Goal: Transaction & Acquisition: Subscribe to service/newsletter

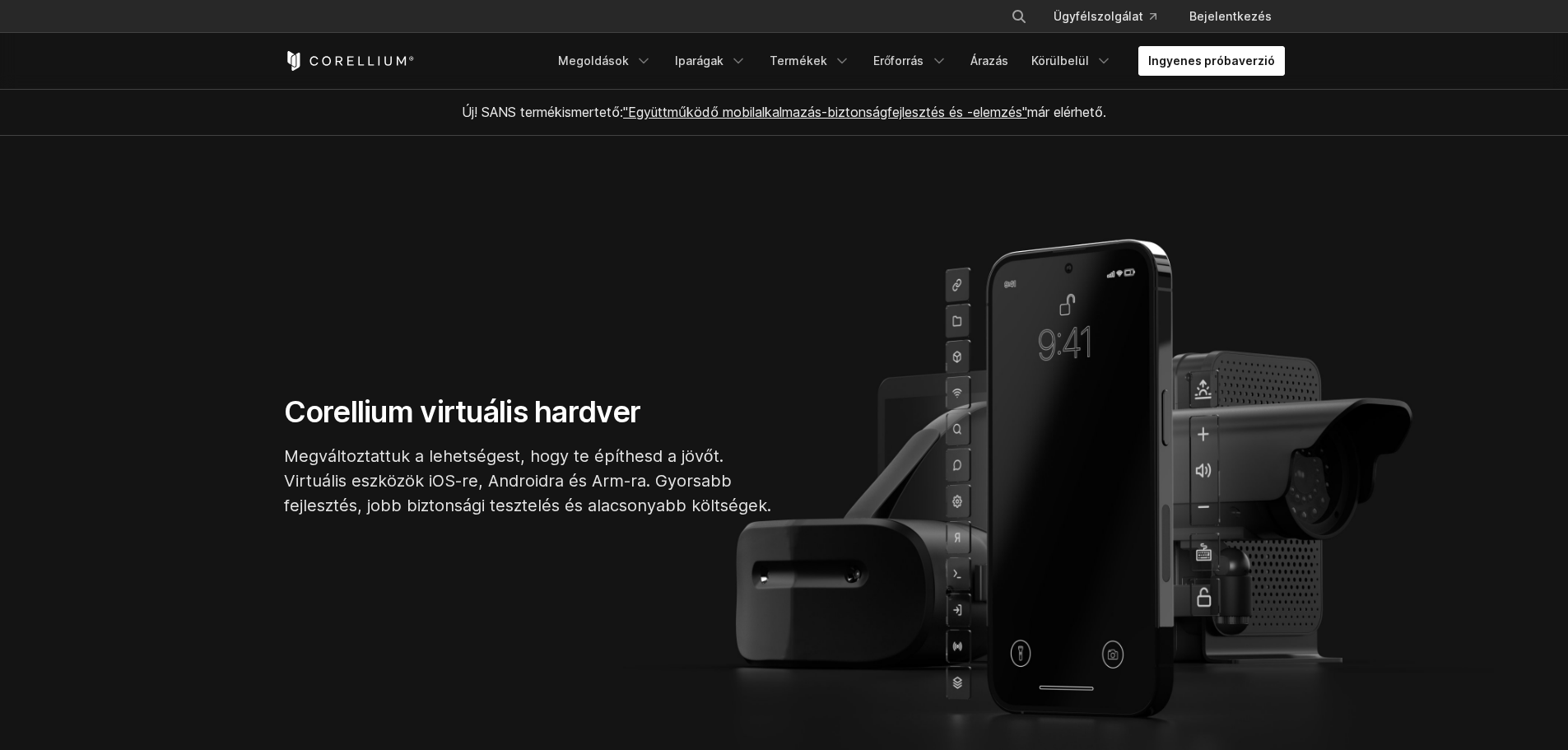
click at [1200, 66] on font "Ingyenes próbaverzió" at bounding box center [1212, 61] width 127 height 14
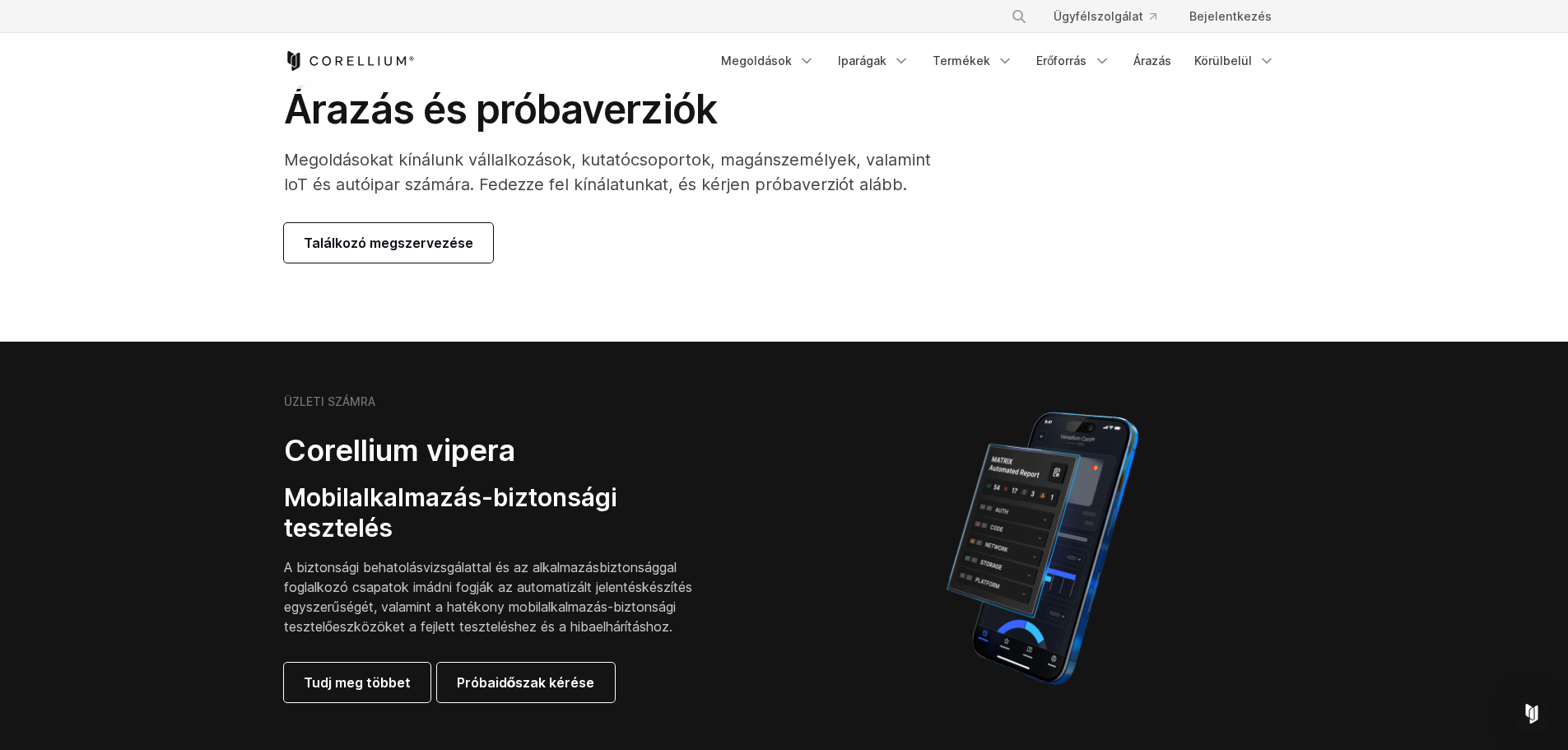
scroll to position [83, 0]
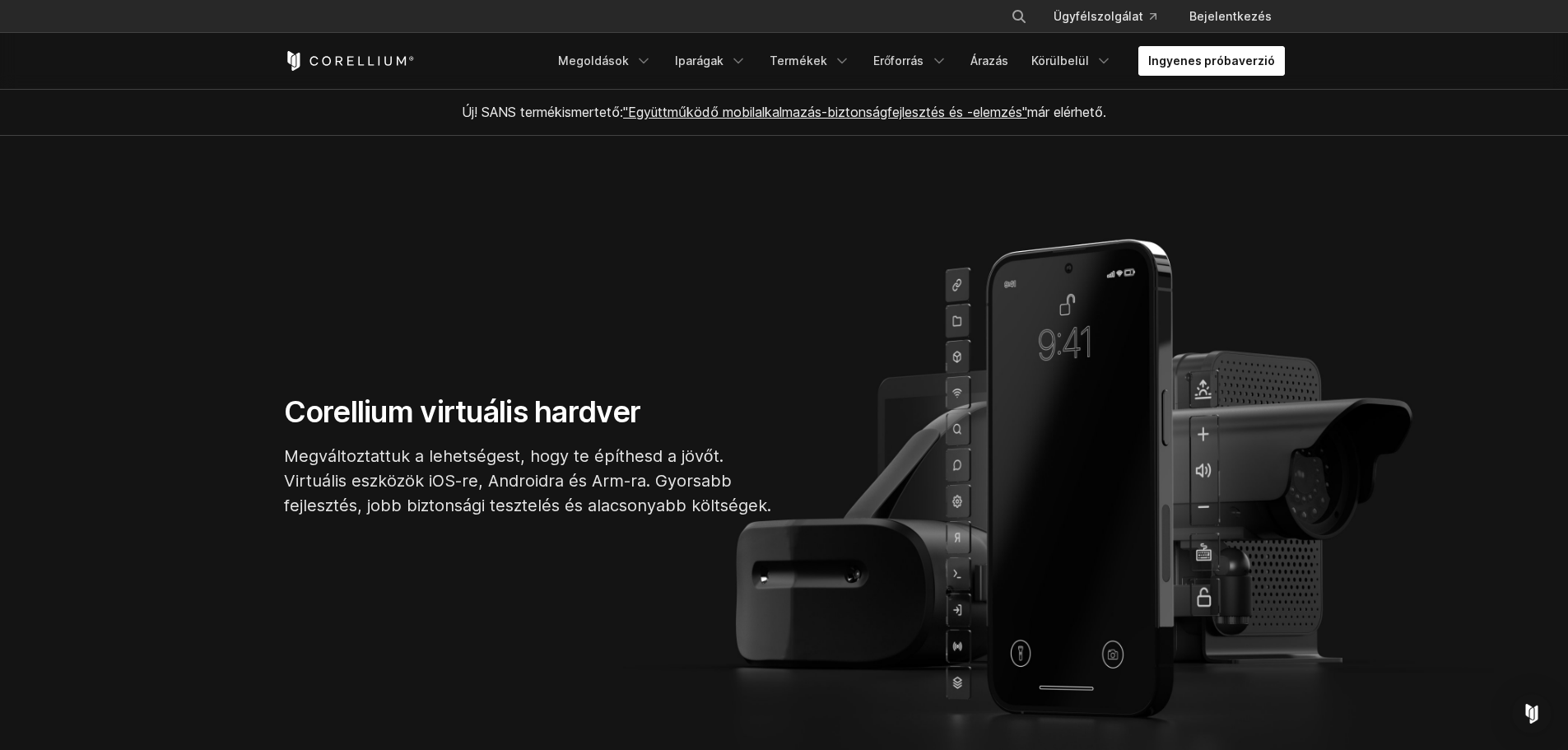
click at [1161, 50] on link "Ingyenes próbaverzió" at bounding box center [1211, 61] width 147 height 30
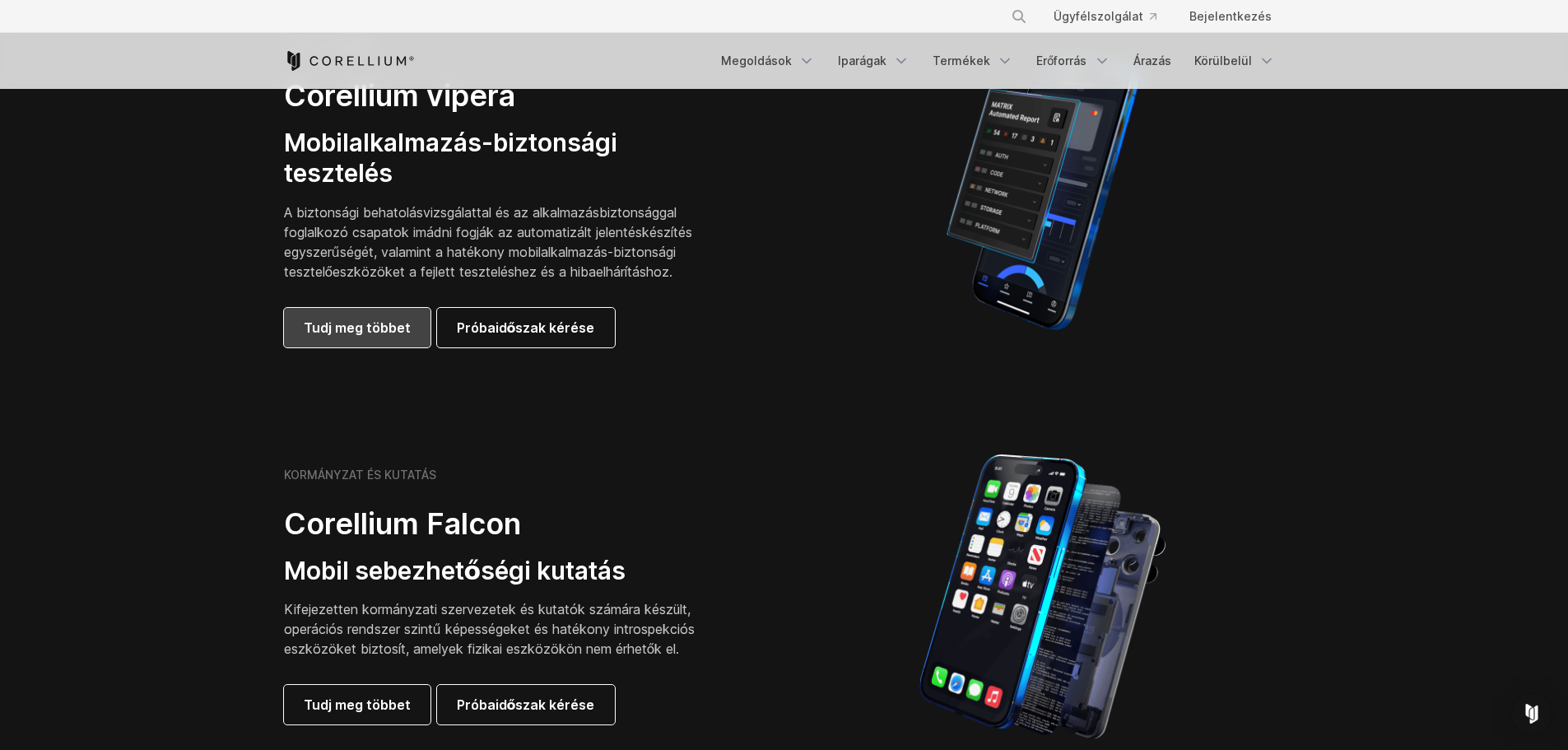
scroll to position [412, 0]
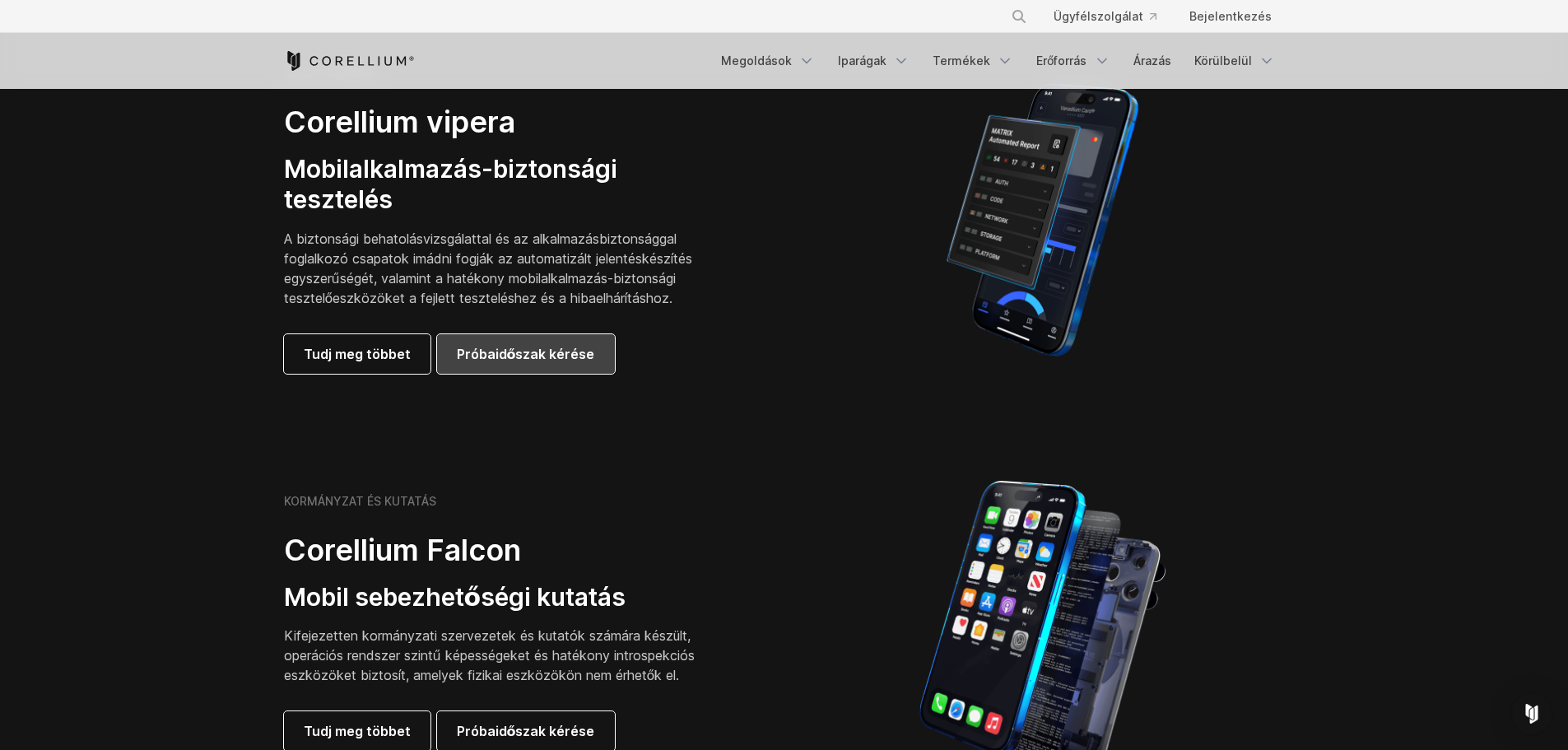
click at [467, 360] on font "Próbaidőszak kérése" at bounding box center [526, 354] width 138 height 17
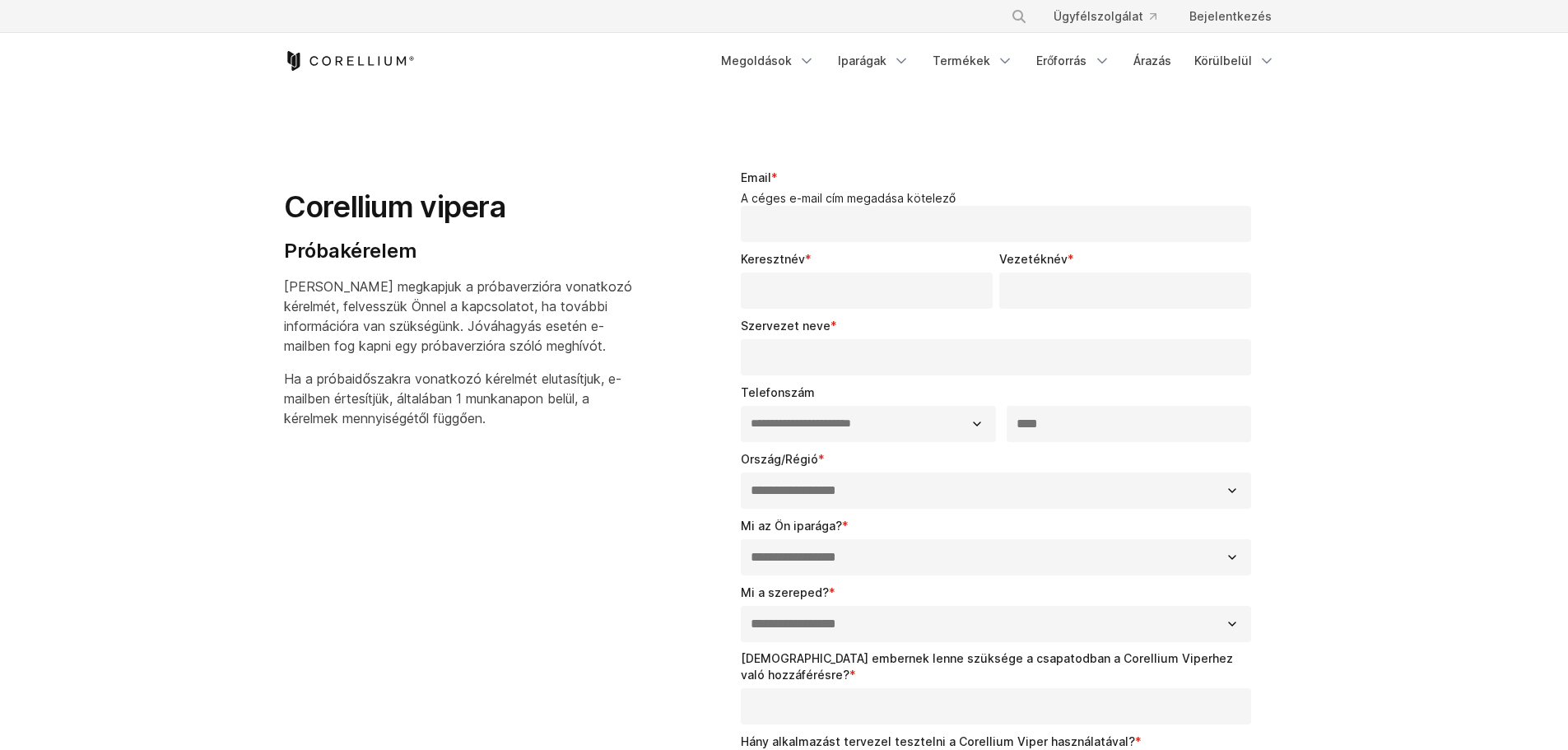
select select "**"
